Goal: Information Seeking & Learning: Learn about a topic

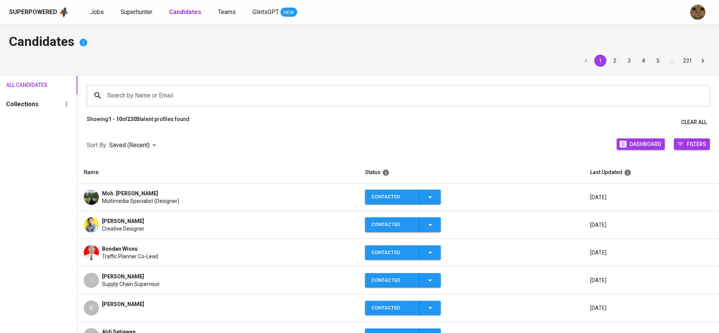
click at [95, 193] on img at bounding box center [91, 197] width 15 height 15
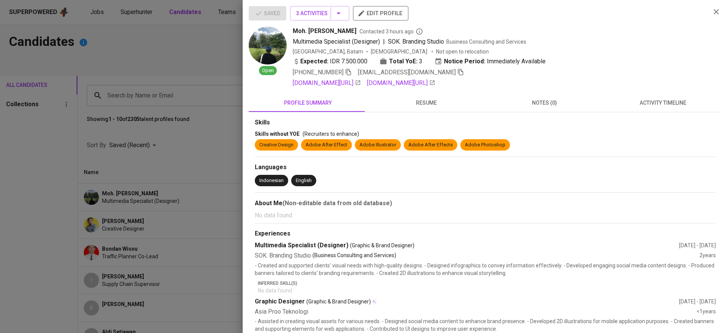
click at [370, 108] on span "resume" at bounding box center [425, 102] width 109 height 9
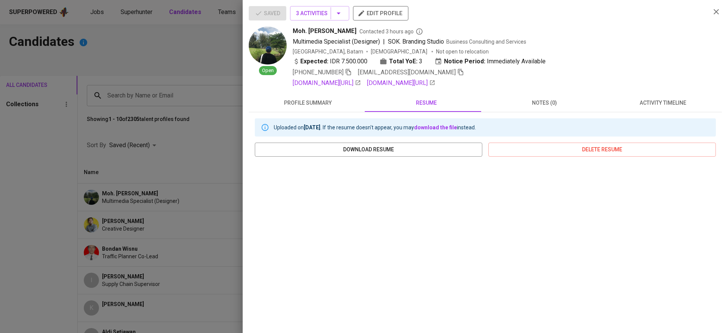
click at [194, 119] on div at bounding box center [364, 166] width 728 height 333
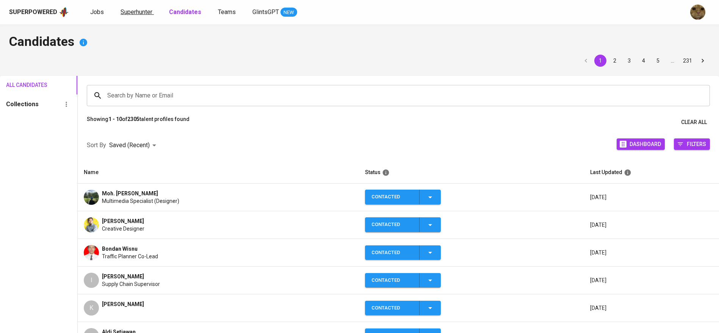
click at [134, 11] on span "Superhunter" at bounding box center [137, 11] width 32 height 7
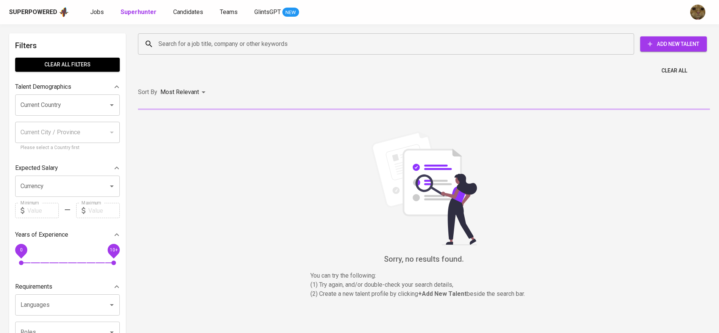
click at [204, 35] on div "Search for a job title, company or other keywords" at bounding box center [386, 43] width 496 height 21
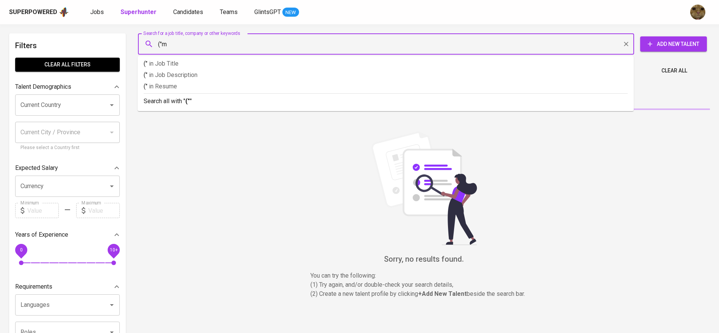
type input "("ma"
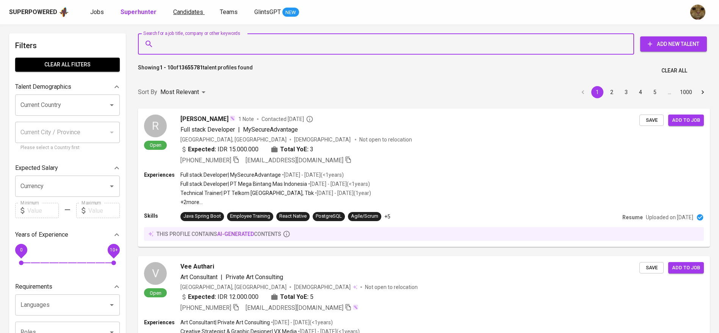
click at [183, 10] on span "Candidates" at bounding box center [188, 11] width 30 height 7
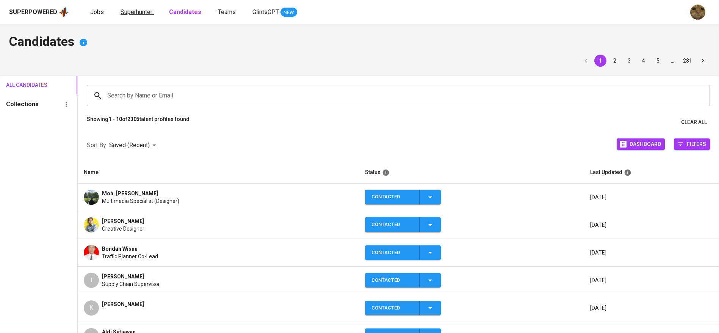
click at [134, 12] on span "Superhunter" at bounding box center [137, 11] width 32 height 7
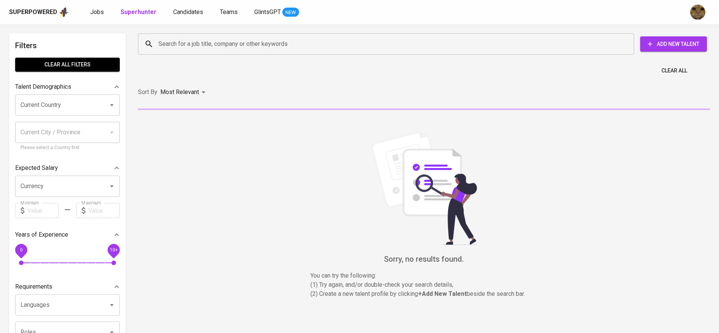
click at [166, 42] on input "Search for a job title, company or other keywords" at bounding box center [388, 44] width 463 height 14
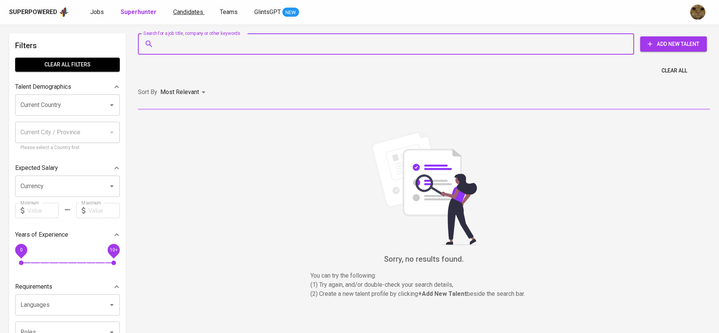
click at [189, 8] on span "Candidates" at bounding box center [188, 11] width 30 height 7
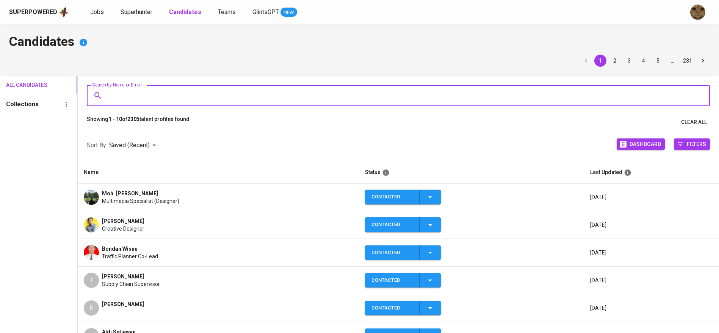
click at [139, 95] on input "Search by Name or Email" at bounding box center [400, 95] width 590 height 14
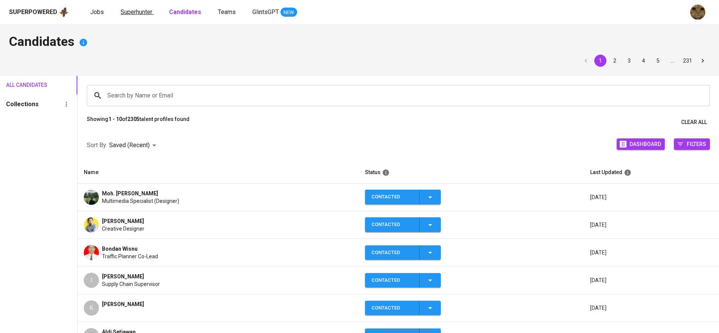
click at [133, 10] on span "Superhunter" at bounding box center [137, 11] width 32 height 7
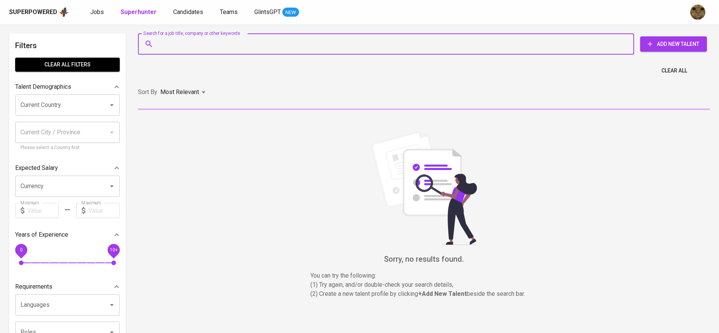
click at [171, 40] on input "Search for a job title, company or other keywords" at bounding box center [388, 44] width 463 height 14
click at [98, 16] on link "Jobs" at bounding box center [97, 12] width 15 height 9
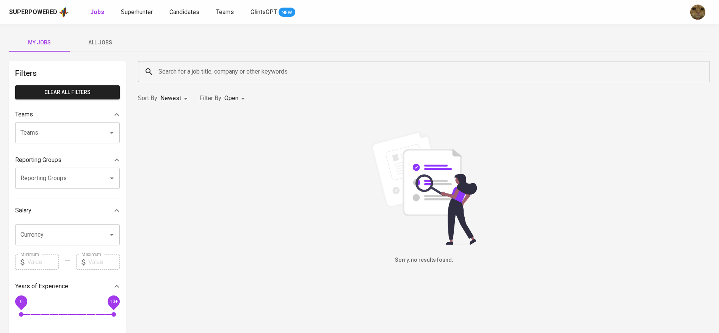
click at [104, 45] on span "All Jobs" at bounding box center [100, 42] width 52 height 9
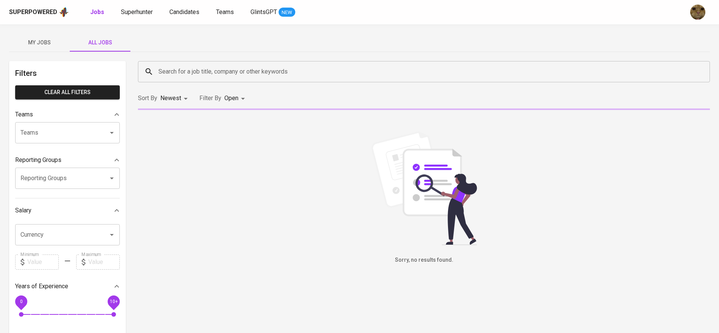
click at [173, 66] on input "Search for a job title, company or other keywords" at bounding box center [426, 71] width 539 height 14
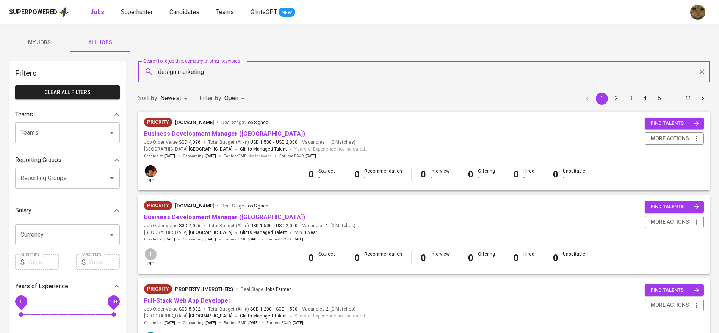
type input "design marketing"
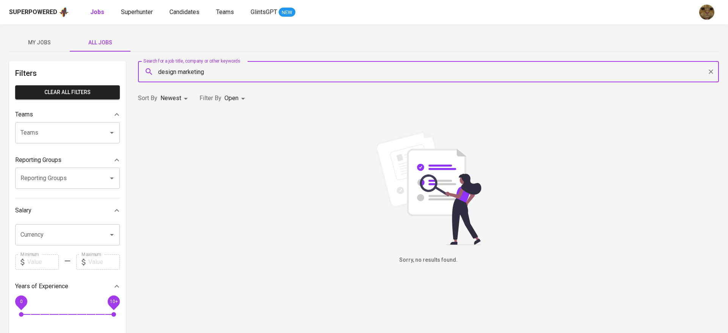
click at [240, 97] on body "Superpowered Jobs Superhunter Candidates Teams GlintsGPT NEW My Jobs All Jobs F…" at bounding box center [364, 258] width 728 height 517
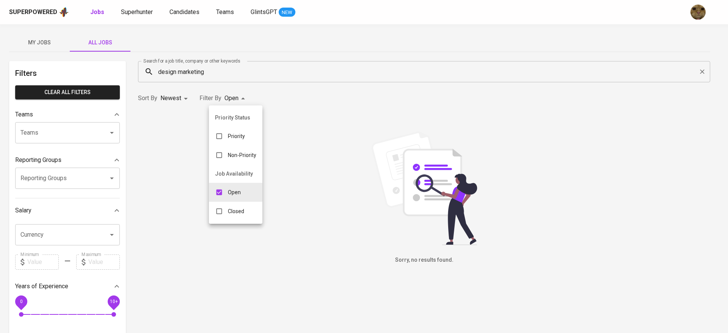
click at [245, 206] on div "Closed" at bounding box center [229, 211] width 41 height 14
type input "OPEN,CLOSE"
checkbox input "true"
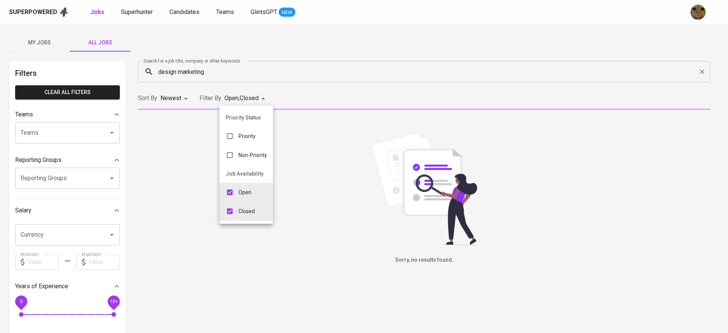
click at [370, 93] on div at bounding box center [364, 166] width 728 height 333
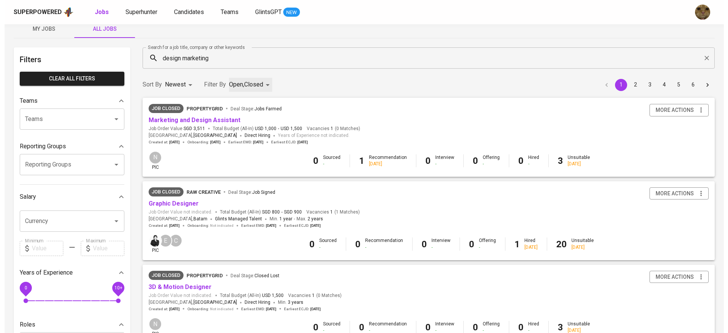
scroll to position [61, 0]
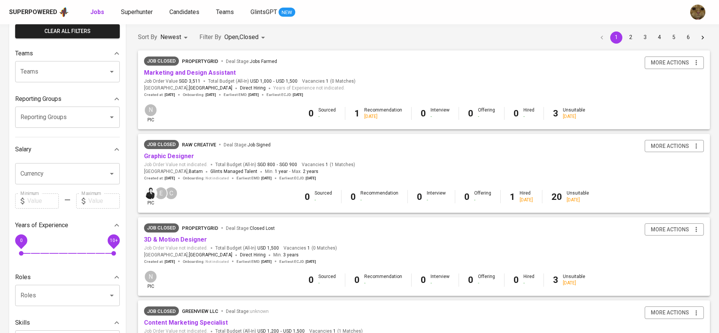
click at [193, 144] on span "RAW Creative" at bounding box center [199, 145] width 34 height 6
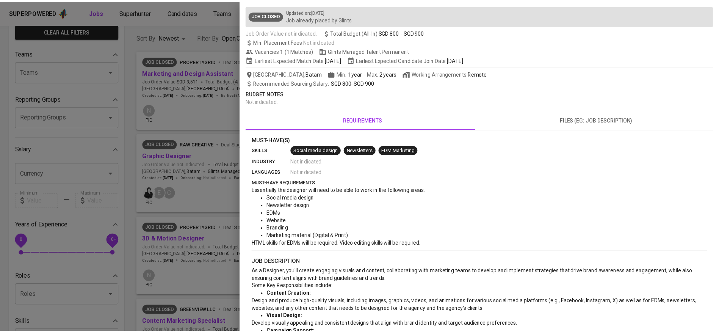
scroll to position [45, 0]
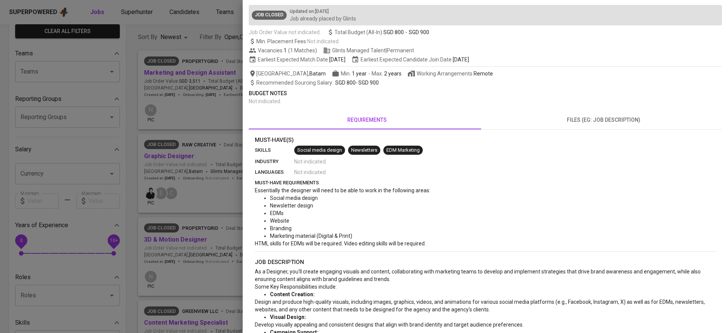
click at [169, 144] on div at bounding box center [364, 166] width 728 height 333
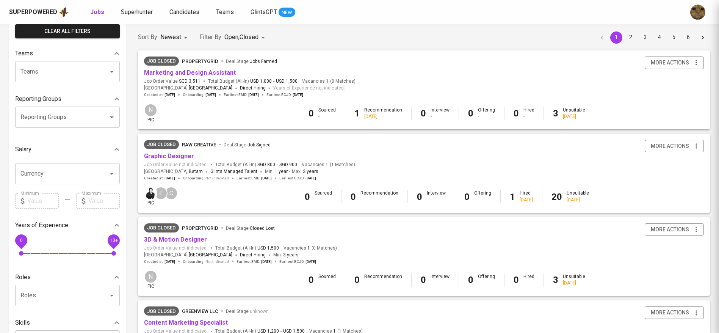
scroll to position [0, 0]
click at [155, 153] on link "Graphic Designer" at bounding box center [169, 155] width 50 height 7
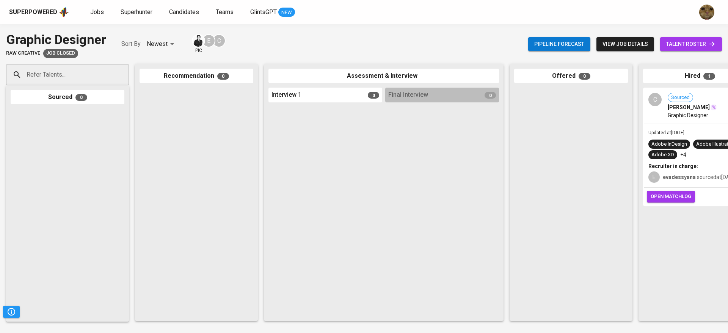
scroll to position [0, 175]
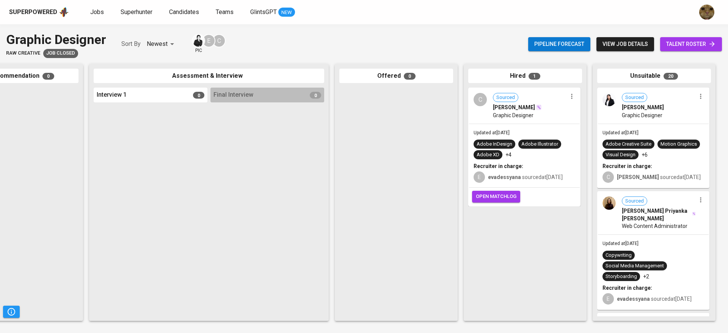
click at [370, 47] on icon at bounding box center [712, 44] width 8 height 8
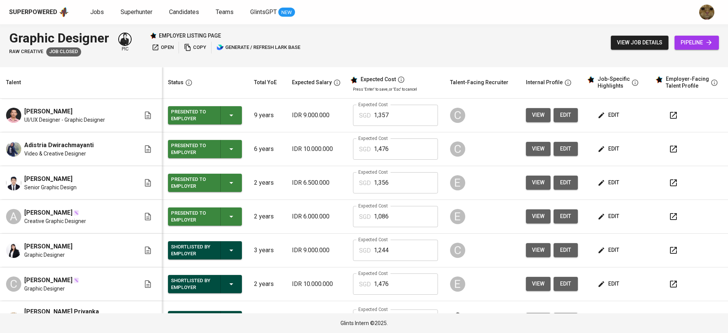
click at [370, 117] on span "view" at bounding box center [538, 114] width 13 height 9
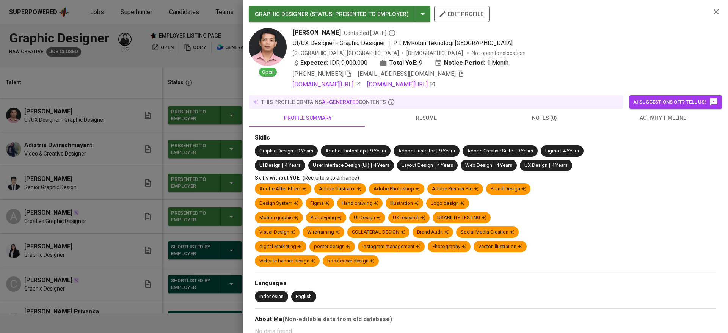
click at [370, 113] on button "activity timeline" at bounding box center [662, 118] width 118 height 18
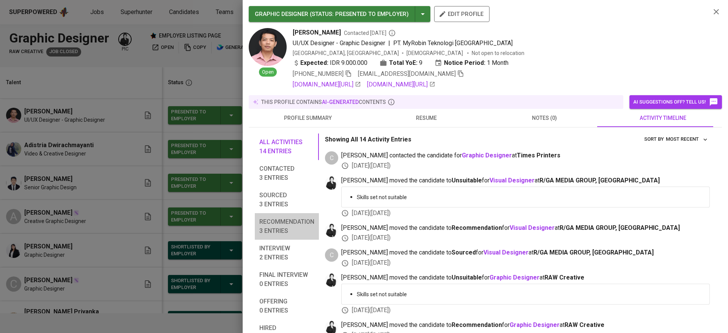
click at [271, 228] on span "Recommendation 3 entries" at bounding box center [286, 226] width 55 height 18
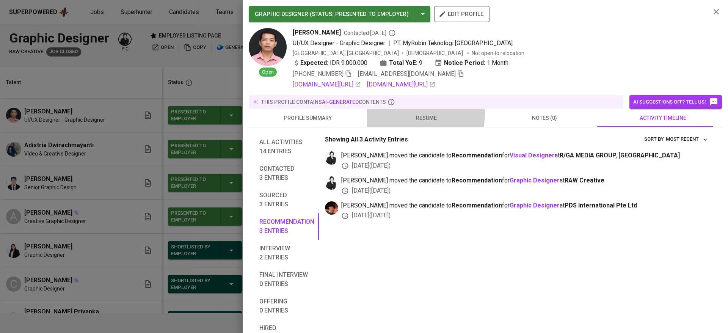
click at [370, 114] on span "resume" at bounding box center [425, 117] width 109 height 9
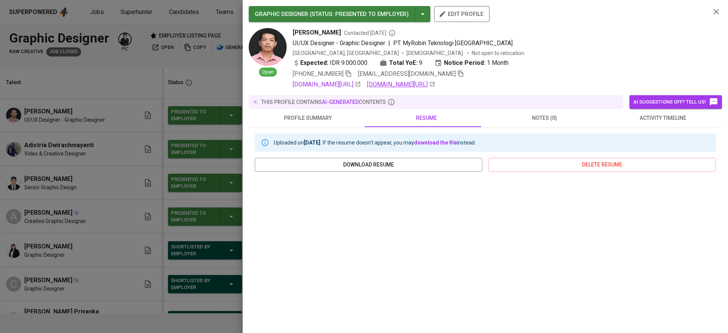
scroll to position [85, 0]
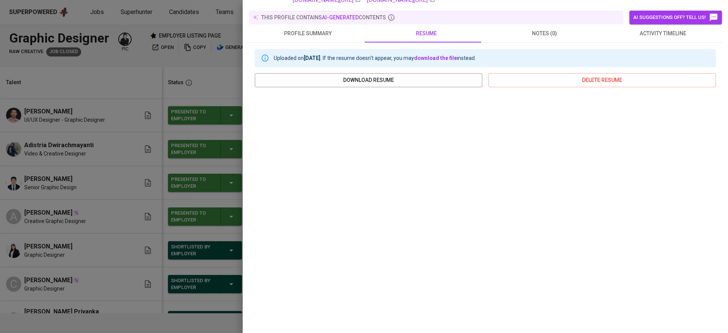
click at [147, 203] on div at bounding box center [364, 166] width 728 height 333
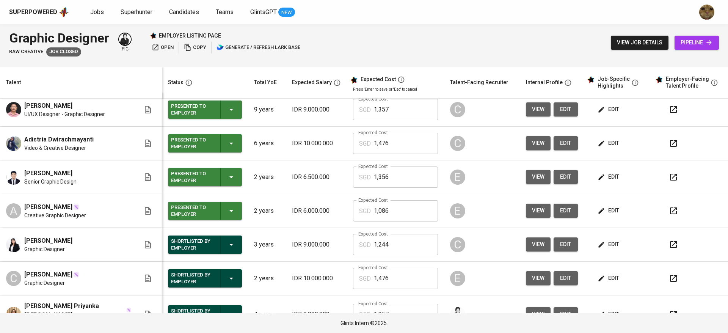
scroll to position [0, 0]
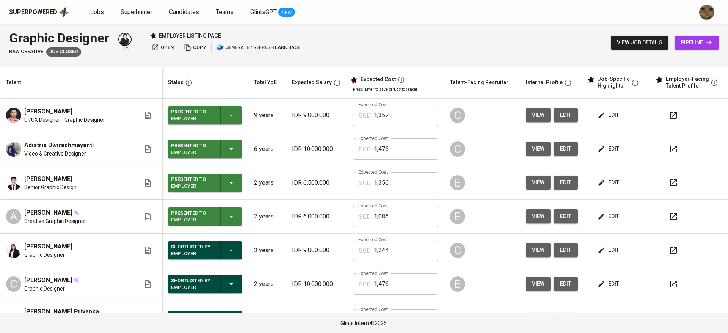
click at [370, 182] on button "view" at bounding box center [538, 182] width 25 height 14
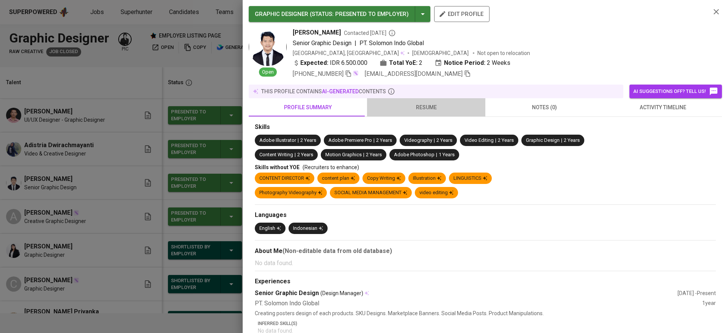
click at [370, 111] on span "resume" at bounding box center [425, 107] width 109 height 9
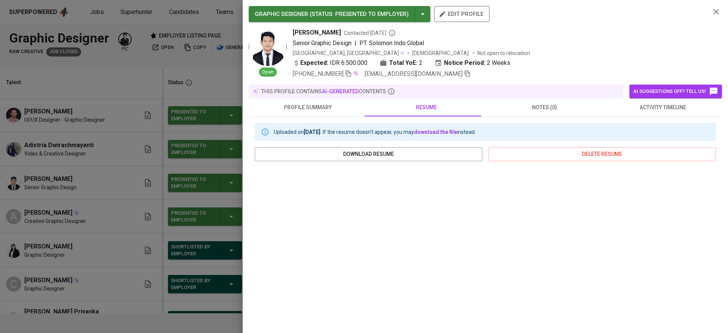
scroll to position [74, 0]
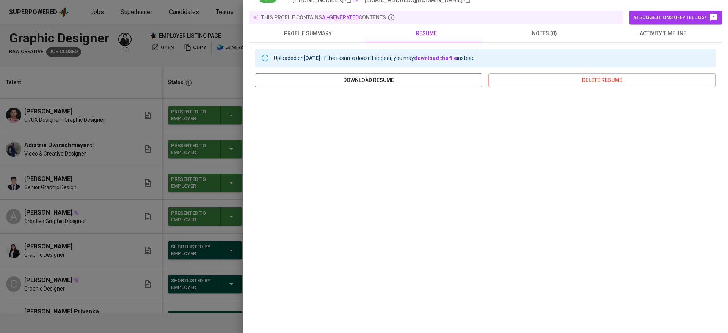
click at [111, 232] on div at bounding box center [364, 166] width 728 height 333
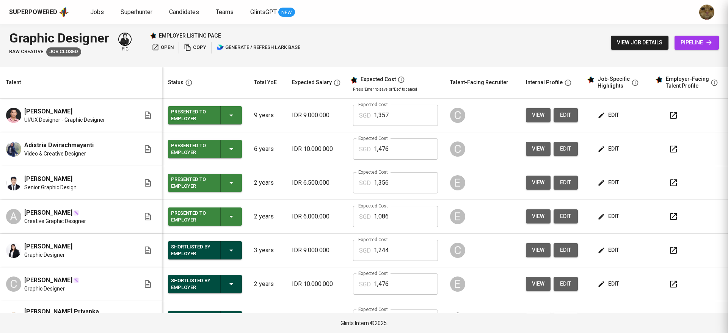
scroll to position [0, 0]
click at [370, 216] on button "view" at bounding box center [538, 216] width 25 height 14
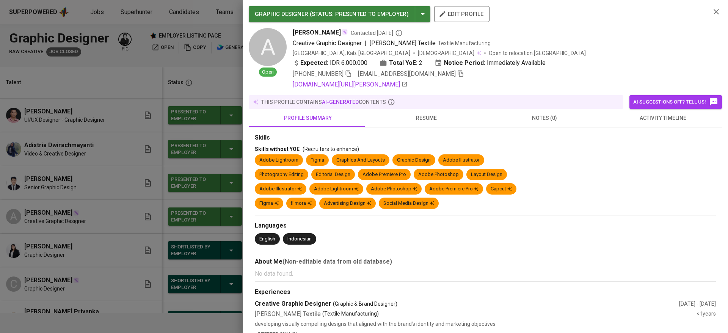
click at [370, 122] on span "resume" at bounding box center [425, 117] width 109 height 9
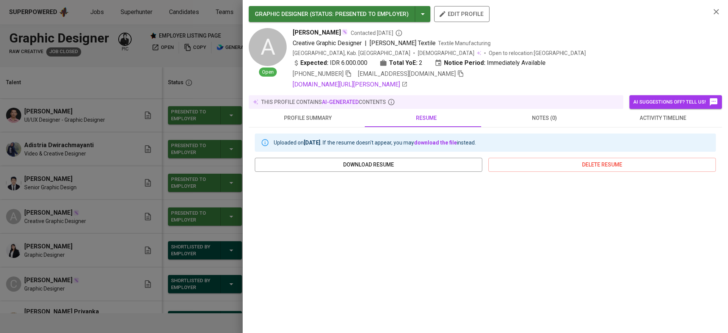
click at [82, 225] on div at bounding box center [364, 166] width 728 height 333
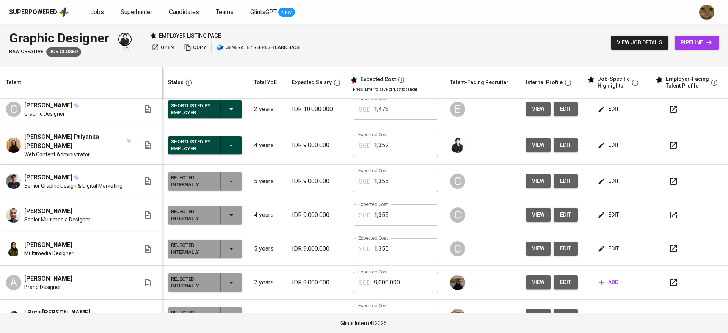
scroll to position [175, 0]
click at [370, 148] on button "view" at bounding box center [538, 145] width 25 height 14
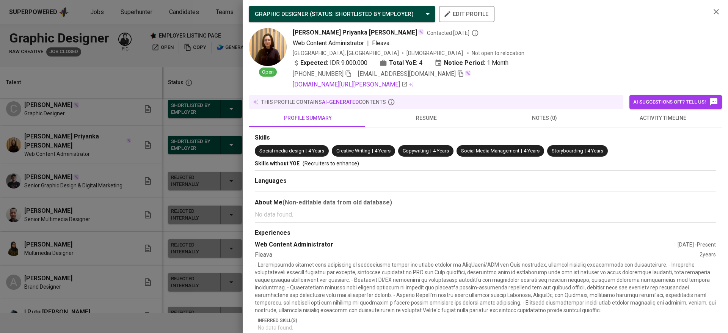
click at [370, 116] on span "resume" at bounding box center [425, 117] width 109 height 9
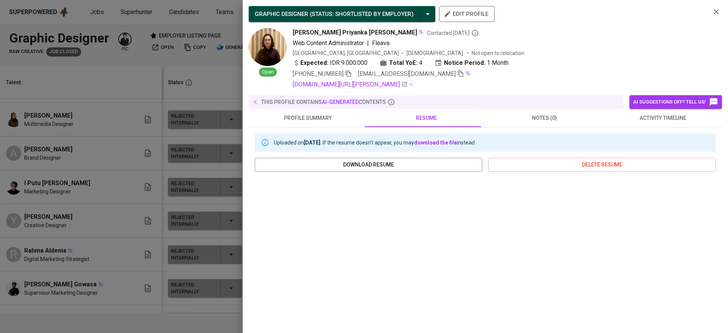
scroll to position [171, 0]
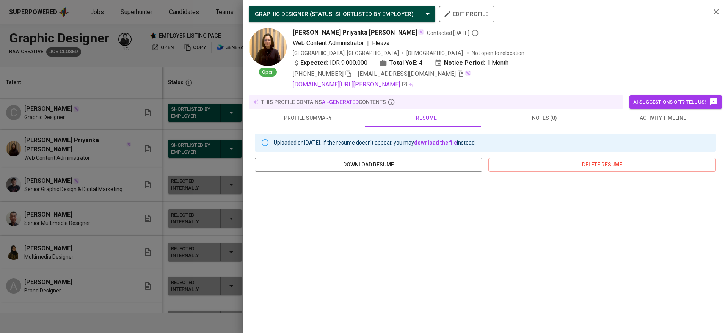
click at [99, 302] on div at bounding box center [364, 166] width 728 height 333
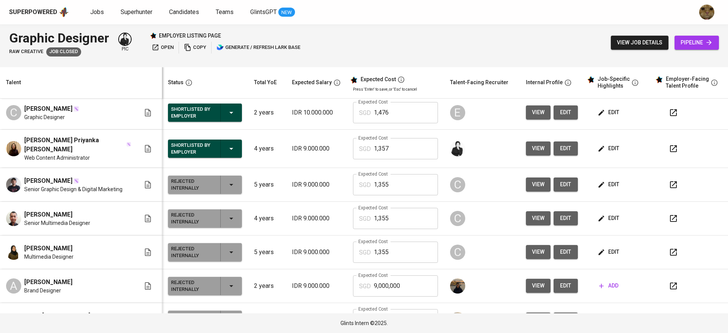
click at [370, 183] on span "view" at bounding box center [538, 184] width 13 height 9
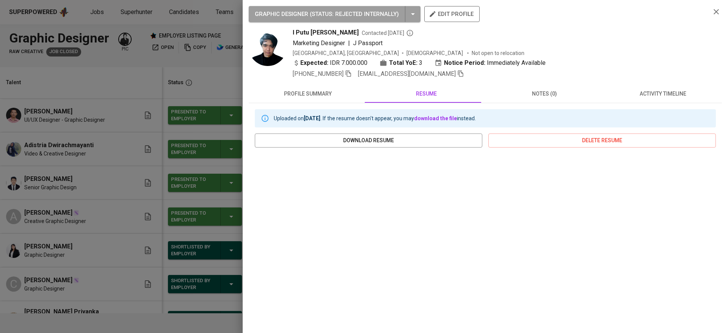
scroll to position [60, 0]
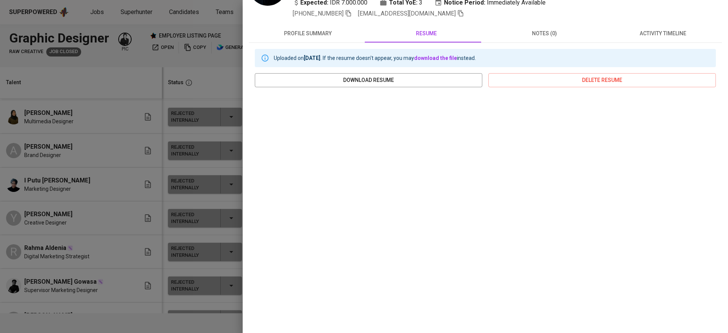
click at [169, 184] on div at bounding box center [364, 166] width 728 height 333
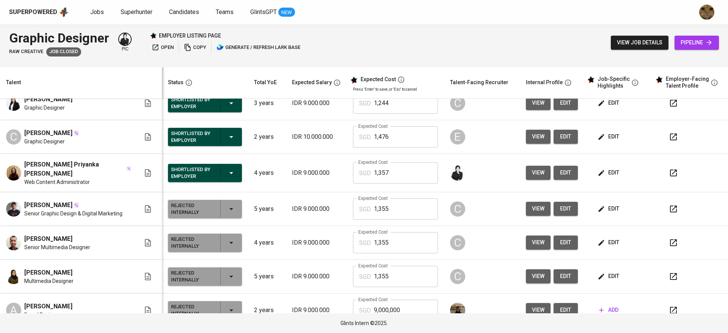
scroll to position [146, 0]
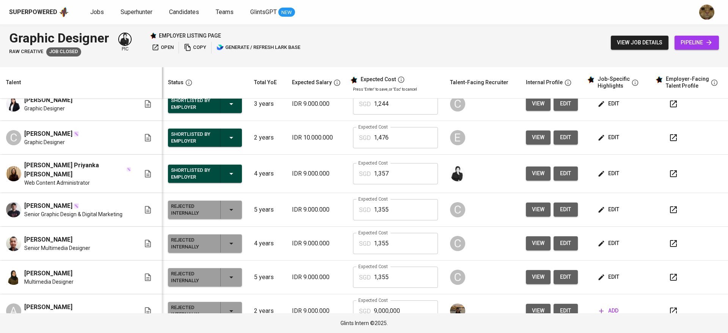
click at [532, 209] on span "view" at bounding box center [538, 209] width 13 height 9
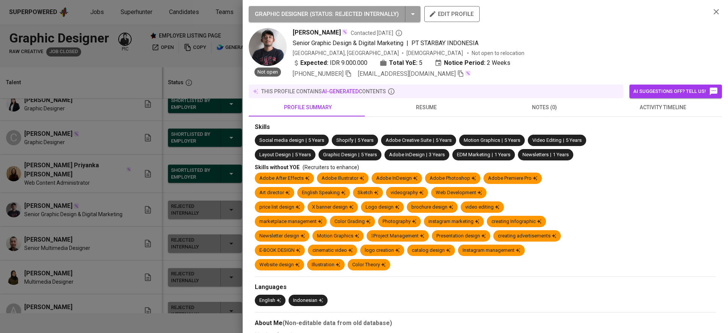
click at [419, 95] on div "this profile contains AI-generated contents" at bounding box center [436, 92] width 374 height 14
click at [411, 104] on span "resume" at bounding box center [425, 107] width 109 height 9
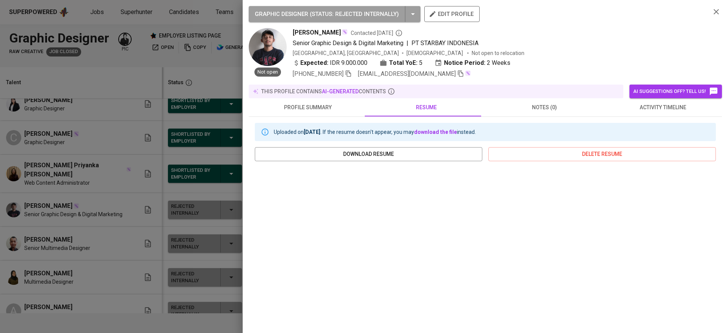
scroll to position [74, 0]
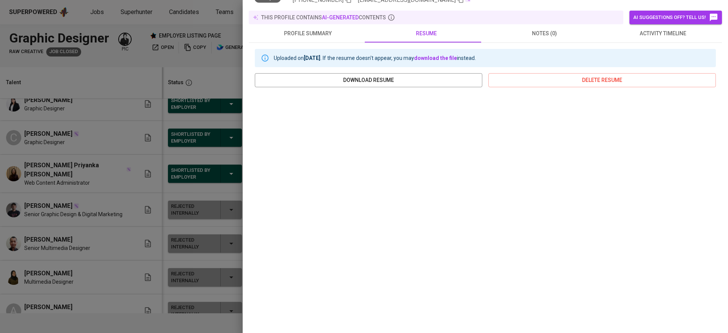
click at [150, 196] on div at bounding box center [364, 166] width 728 height 333
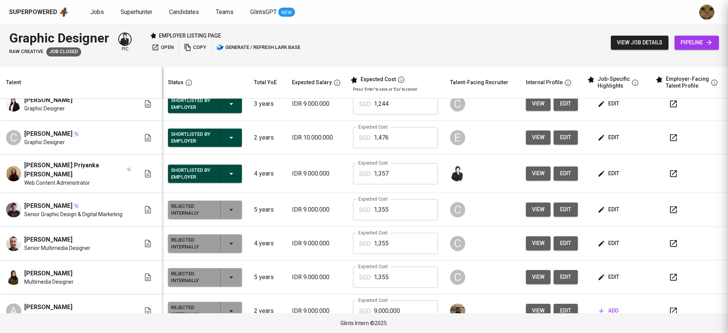
scroll to position [0, 0]
click at [597, 207] on icon "button" at bounding box center [601, 210] width 8 height 8
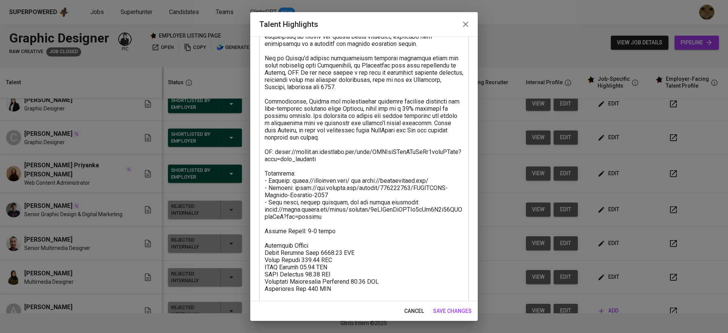
scroll to position [224, 0]
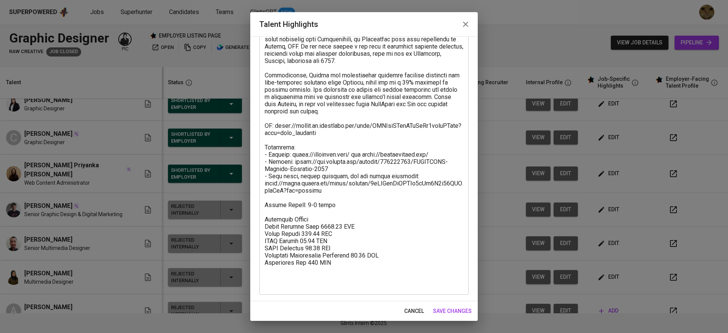
click at [407, 310] on span "cancel" at bounding box center [414, 310] width 20 height 9
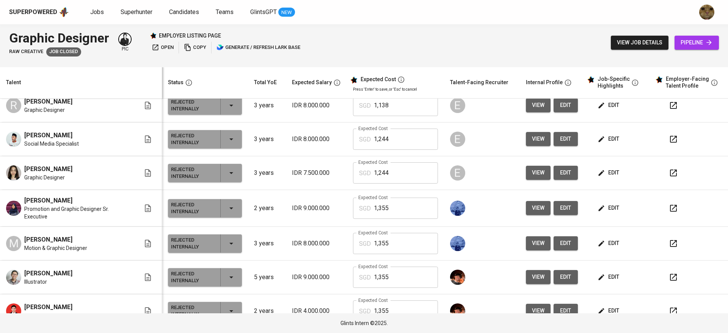
scroll to position [534, 0]
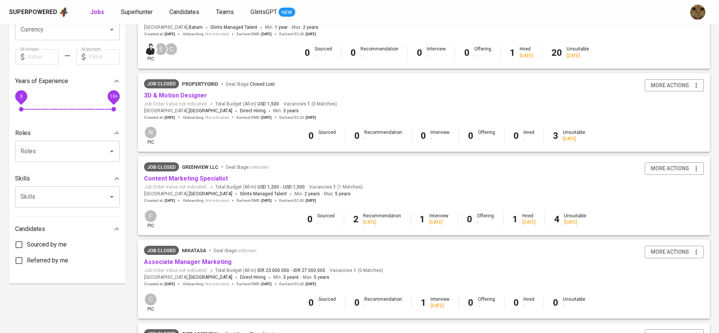
scroll to position [205, 0]
click at [192, 180] on link "Content Marketing Specialist" at bounding box center [186, 177] width 84 height 7
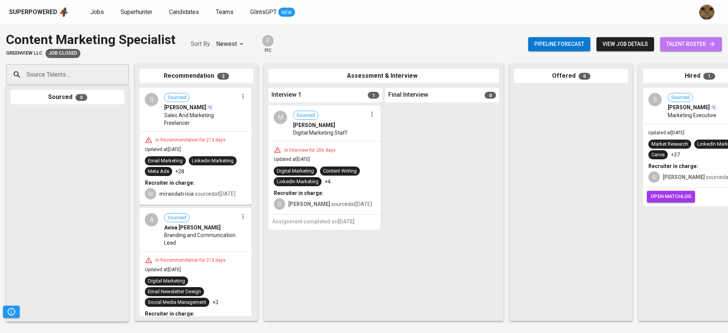
click at [686, 41] on span "talent roster" at bounding box center [691, 43] width 50 height 9
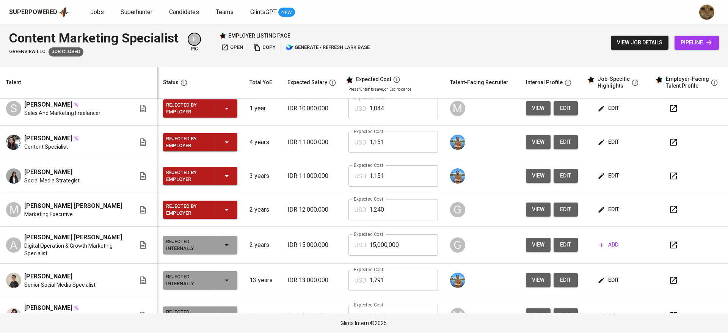
scroll to position [163, 0]
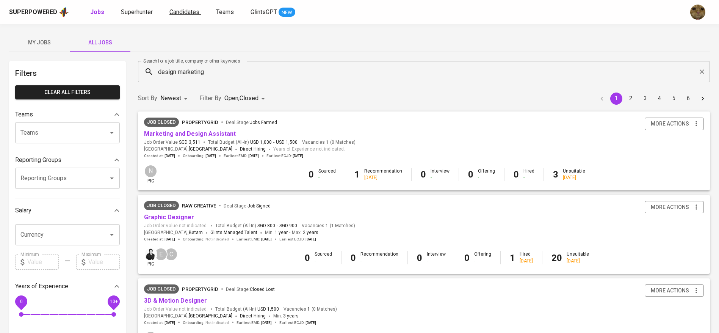
click at [169, 13] on span "Candidates" at bounding box center [184, 11] width 30 height 7
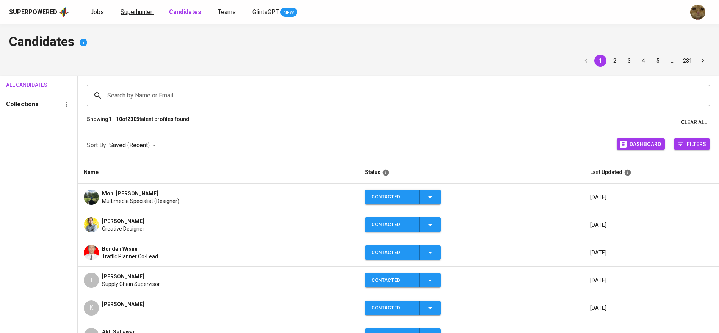
click at [133, 10] on span "Superhunter" at bounding box center [137, 11] width 32 height 7
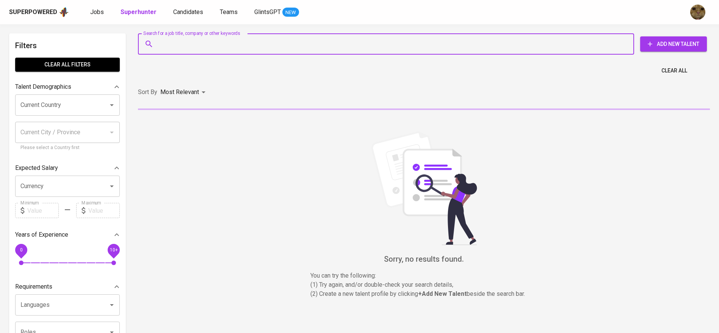
click at [180, 42] on input "Search for a job title, company or other keywords" at bounding box center [388, 44] width 463 height 14
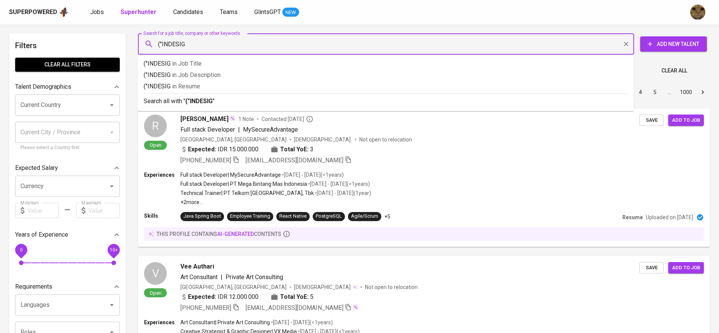
type input "("INDESIGN"
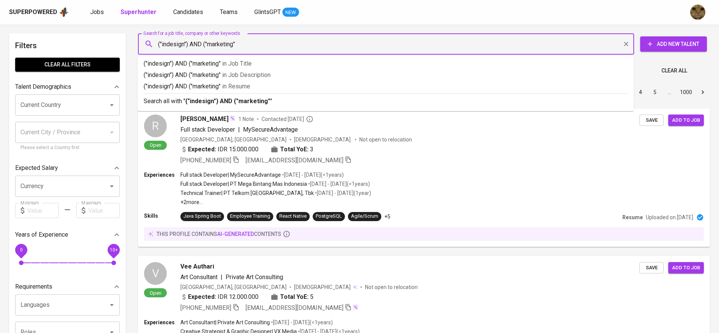
type input "("indesign") AND ("marketing")"
click at [207, 86] on p "("indesign") AND ("marketing") in Resume" at bounding box center [386, 86] width 484 height 9
click at [71, 109] on input "Current Country" at bounding box center [57, 105] width 77 height 14
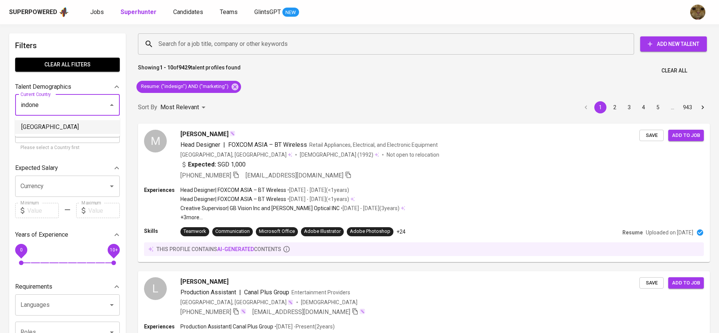
click at [38, 127] on li "Indonesia" at bounding box center [67, 127] width 105 height 14
type input "Indonesia"
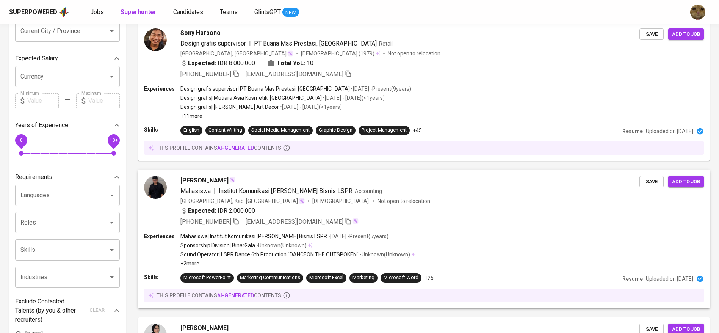
scroll to position [72, 0]
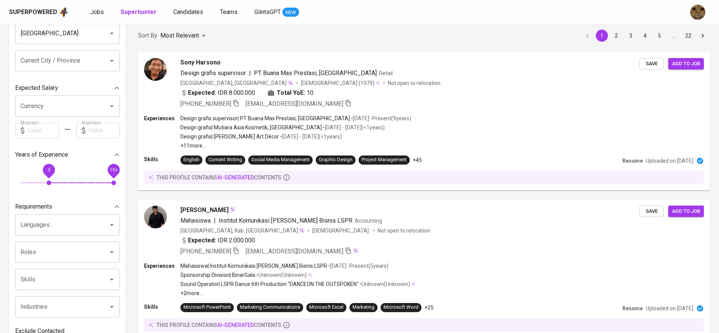
drag, startPoint x: 23, startPoint y: 172, endPoint x: 50, endPoint y: 178, distance: 26.9
click at [50, 180] on span "3" at bounding box center [49, 182] width 5 height 5
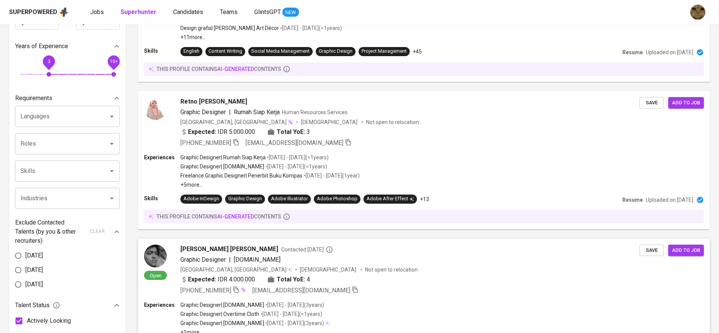
scroll to position [177, 0]
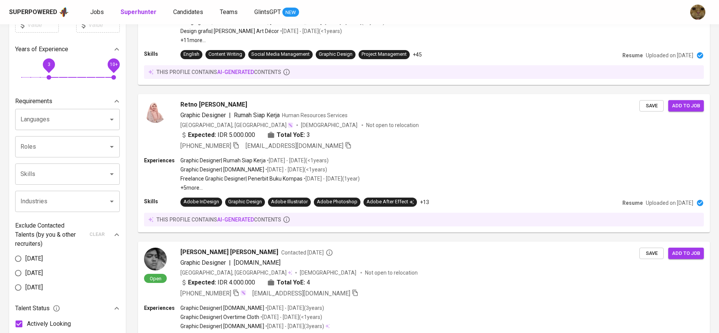
click at [80, 210] on div "Industries" at bounding box center [67, 201] width 105 height 21
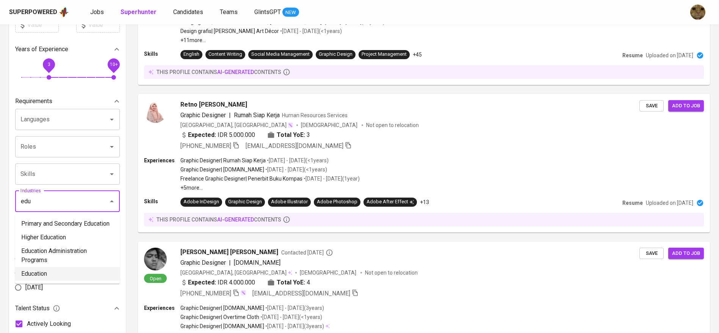
click at [28, 281] on ul "Primary and Secondary Education Higher Education Education Administration Progr…" at bounding box center [67, 249] width 105 height 70
click at [28, 275] on li "Education" at bounding box center [67, 274] width 105 height 14
type input "edu"
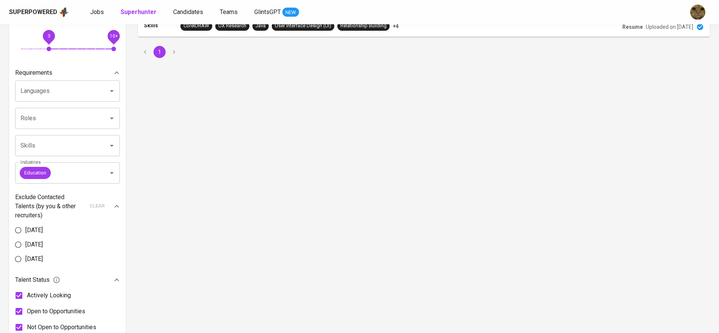
scroll to position [206, 0]
click at [99, 169] on icon "Clear" at bounding box center [102, 173] width 8 height 8
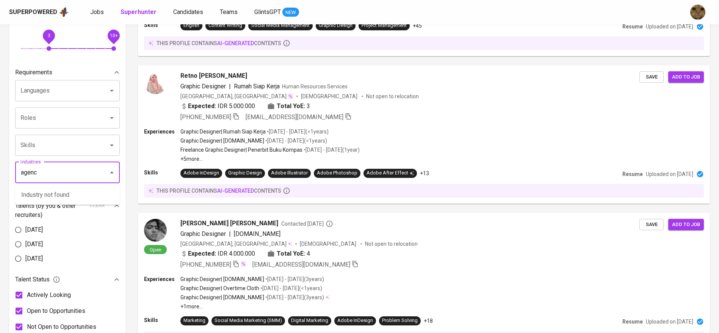
type input "agency"
type input "a"
type input "marke"
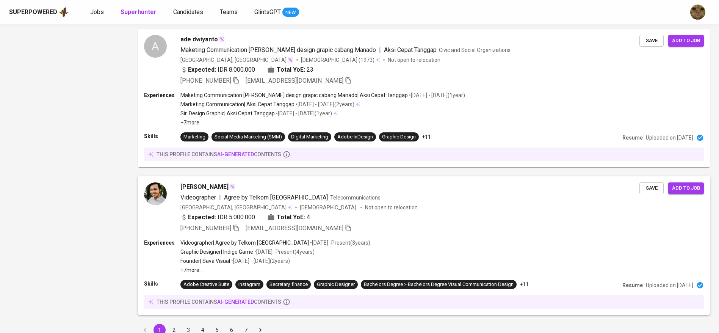
scroll to position [1306, 0]
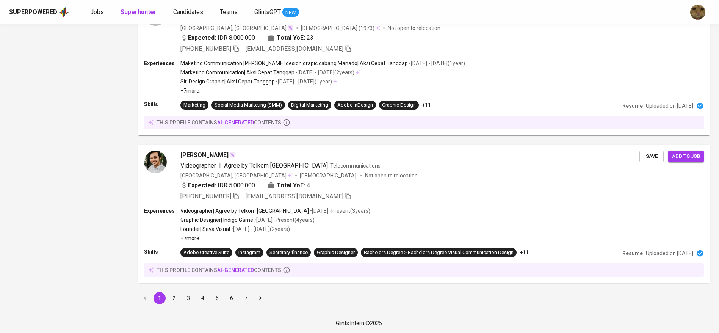
click at [170, 298] on button "2" at bounding box center [174, 298] width 12 height 12
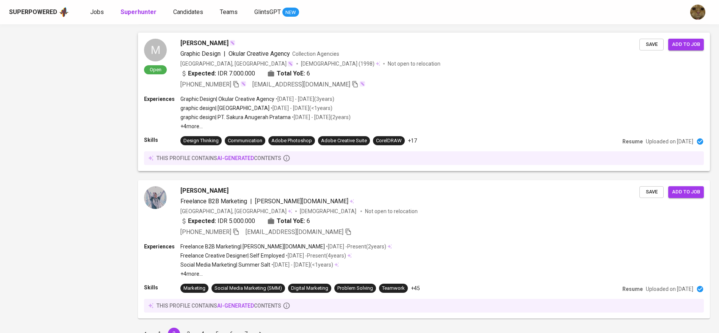
scroll to position [1298, 0]
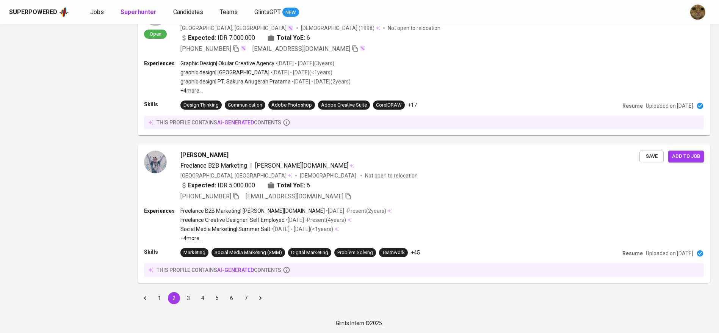
click at [186, 298] on button "3" at bounding box center [188, 298] width 12 height 12
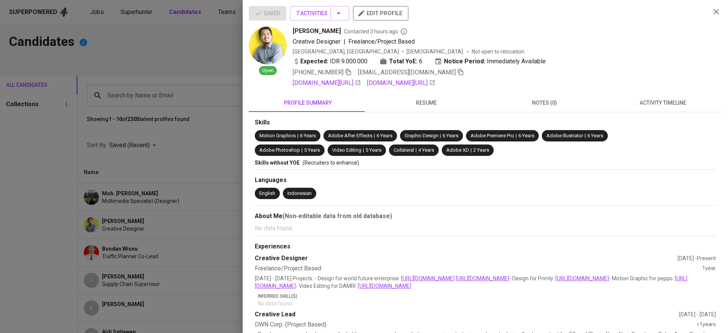
click at [182, 172] on div at bounding box center [364, 166] width 728 height 333
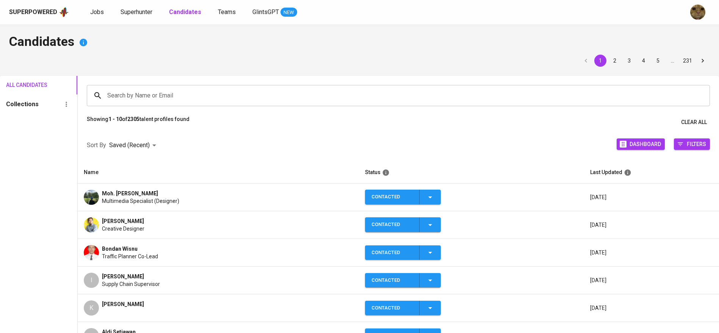
click at [146, 190] on span "Moh. [PERSON_NAME]" at bounding box center [130, 194] width 56 height 8
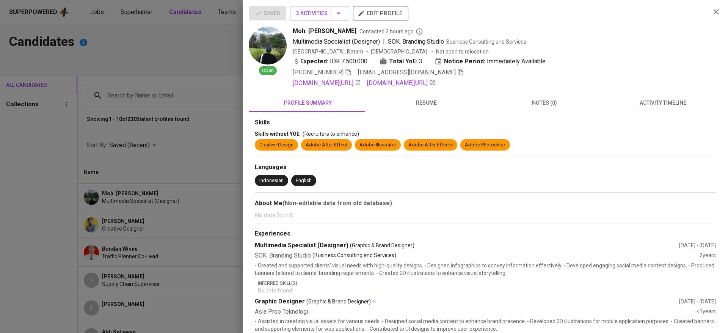
click at [423, 103] on div "Saved 3 Activities edit profile Open Moh. [PERSON_NAME] Contacted 3 hours ago M…" at bounding box center [485, 195] width 473 height 378
click at [418, 108] on span "resume" at bounding box center [425, 102] width 109 height 9
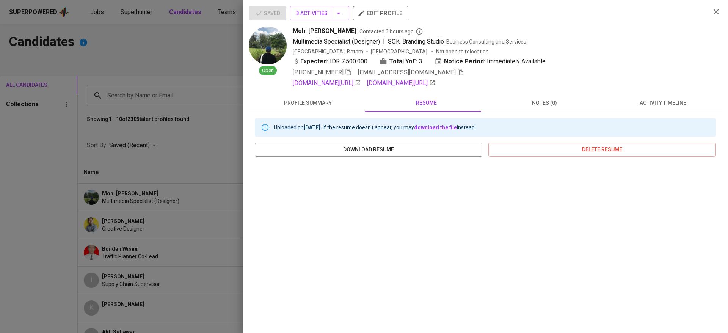
click at [129, 192] on div at bounding box center [364, 166] width 728 height 333
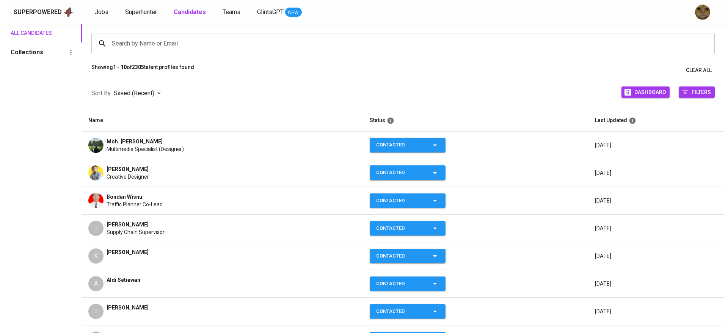
scroll to position [61, 0]
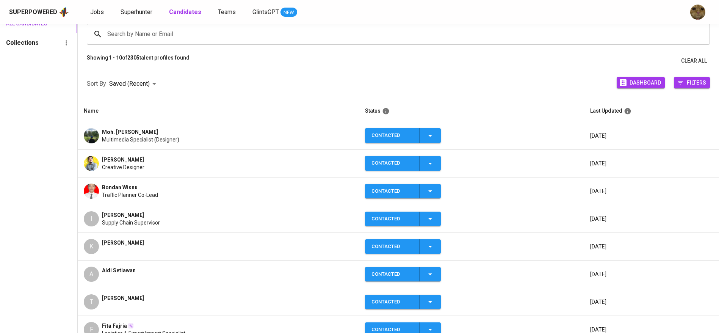
click at [104, 191] on span "Traffic Planner Co-Lead" at bounding box center [130, 195] width 56 height 8
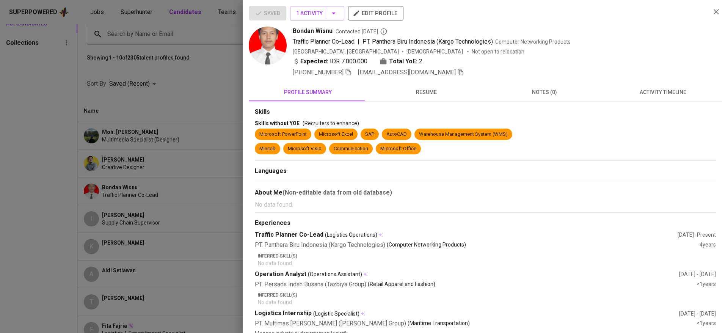
click at [173, 180] on div at bounding box center [364, 166] width 728 height 333
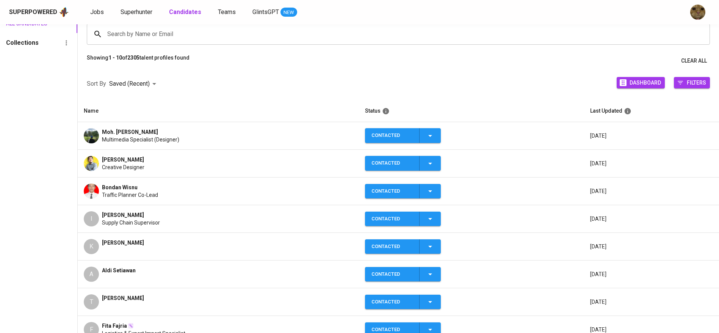
click at [334, 331] on div "F Fita Fajria Logistics & Export Import Specialist" at bounding box center [218, 329] width 269 height 15
